Goal: Check status: Check status

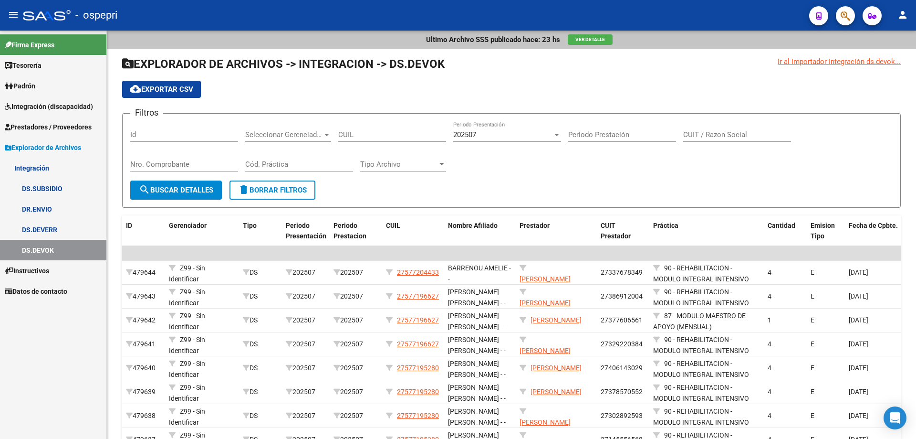
click at [48, 102] on span "Integración (discapacidad)" at bounding box center [49, 106] width 88 height 10
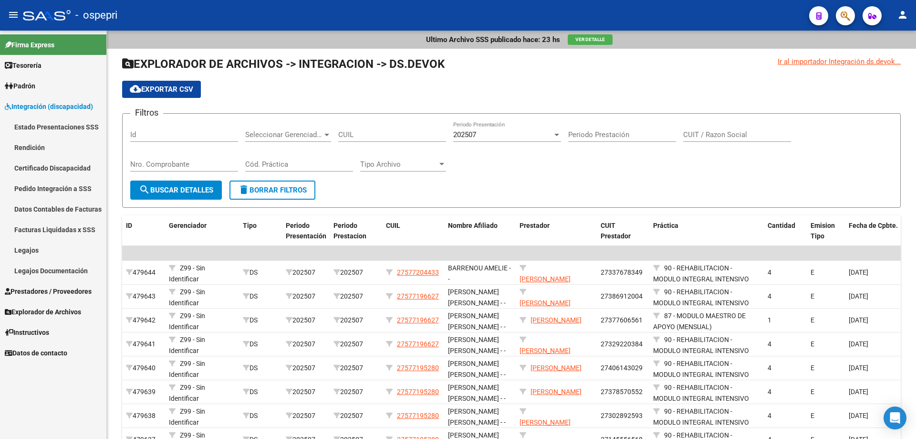
click at [45, 188] on link "Pedido Integración a SSS" at bounding box center [53, 188] width 106 height 21
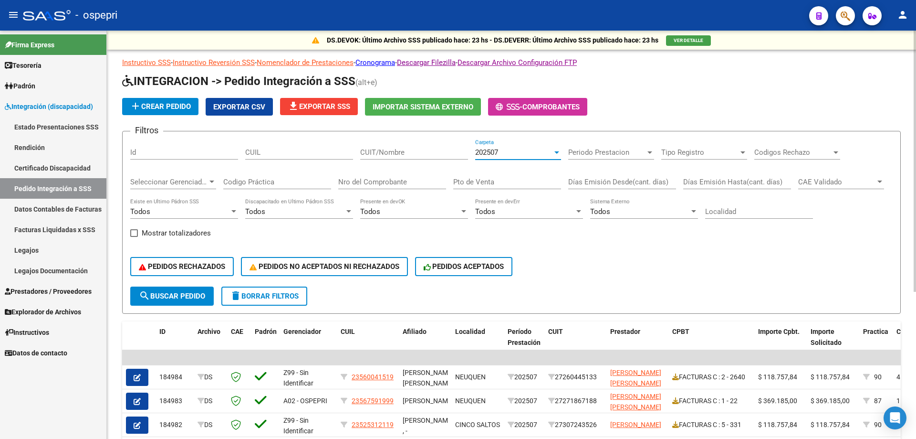
click at [559, 153] on div at bounding box center [557, 152] width 9 height 8
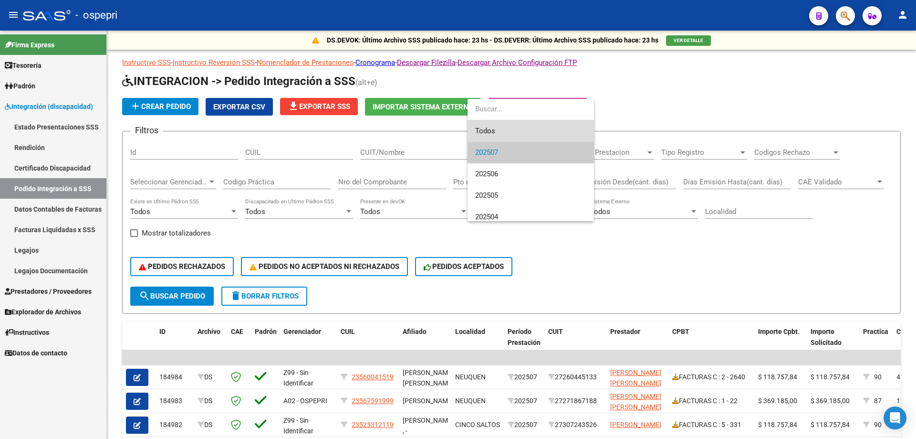
click at [534, 132] on span "Todos" at bounding box center [530, 130] width 111 height 21
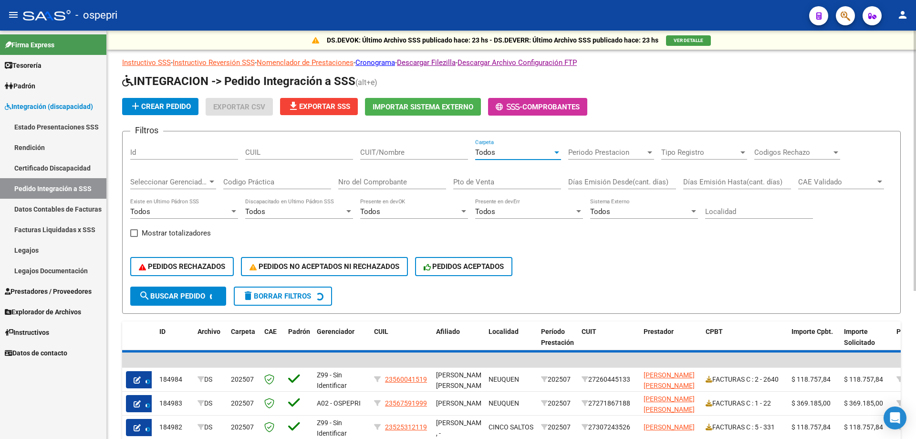
click at [380, 150] on input "CUIT/Nombre" at bounding box center [414, 152] width 108 height 9
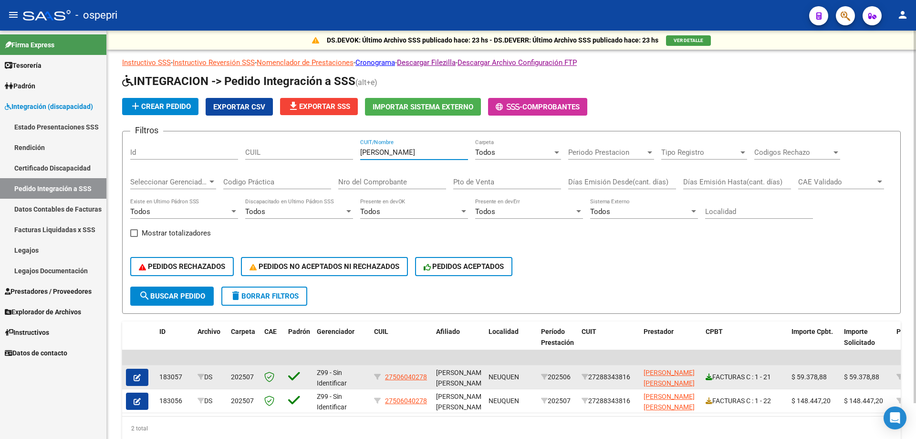
type input "[PERSON_NAME]"
click at [709, 377] on icon at bounding box center [709, 376] width 7 height 7
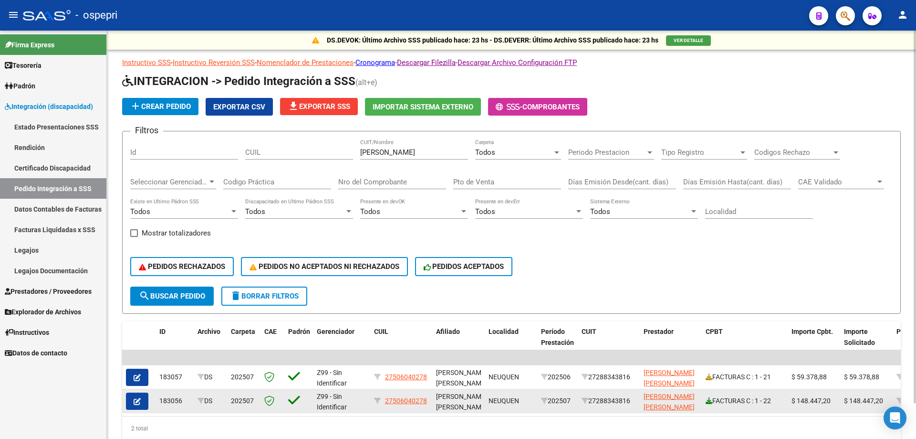
click at [709, 402] on icon at bounding box center [709, 400] width 7 height 7
